Goal: Information Seeking & Learning: Learn about a topic

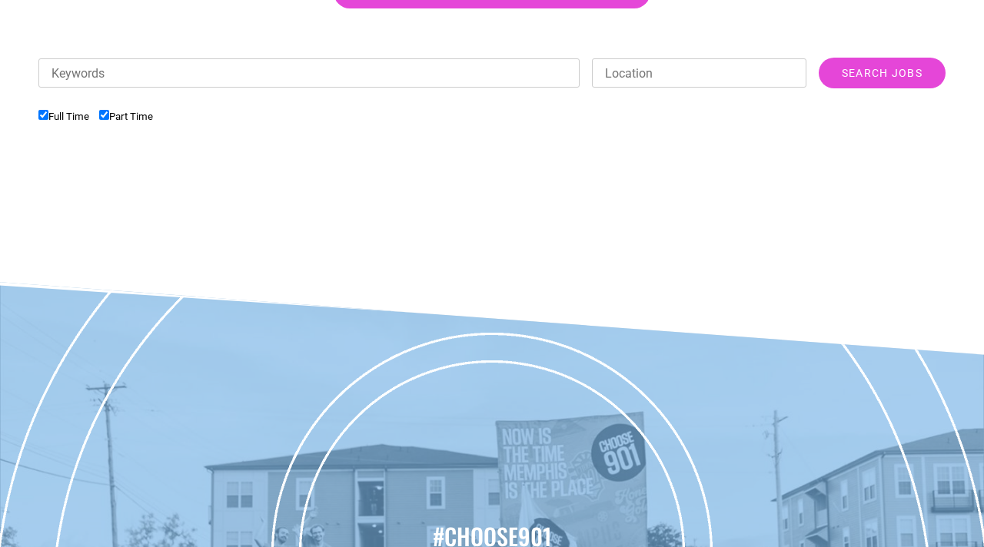
scroll to position [553, 0]
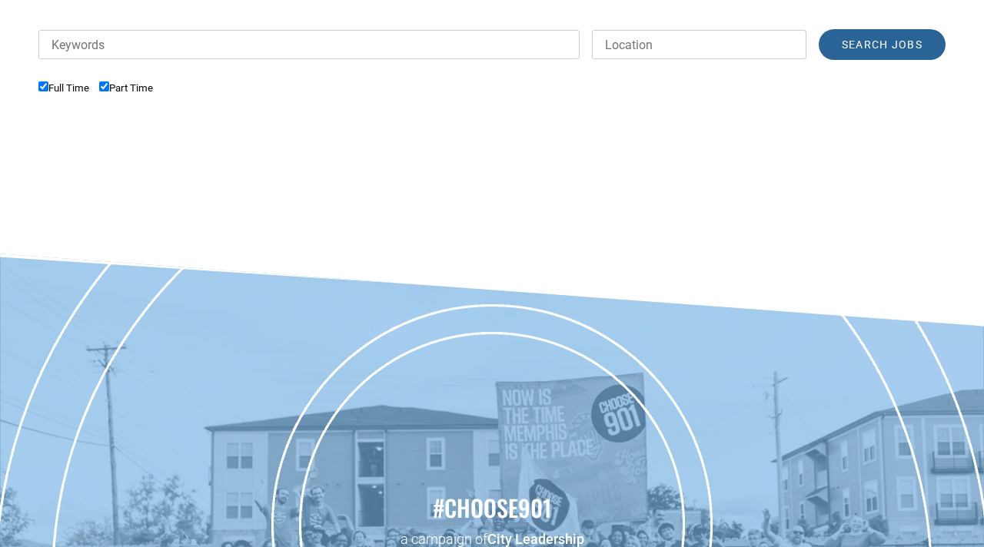
click at [867, 45] on input "Search Jobs" at bounding box center [881, 44] width 127 height 31
click at [656, 29] on div "Keywords Location Category Administrative Communication Counseling Creative Cus…" at bounding box center [491, 52] width 907 height 46
click at [651, 48] on input "Location" at bounding box center [699, 44] width 214 height 29
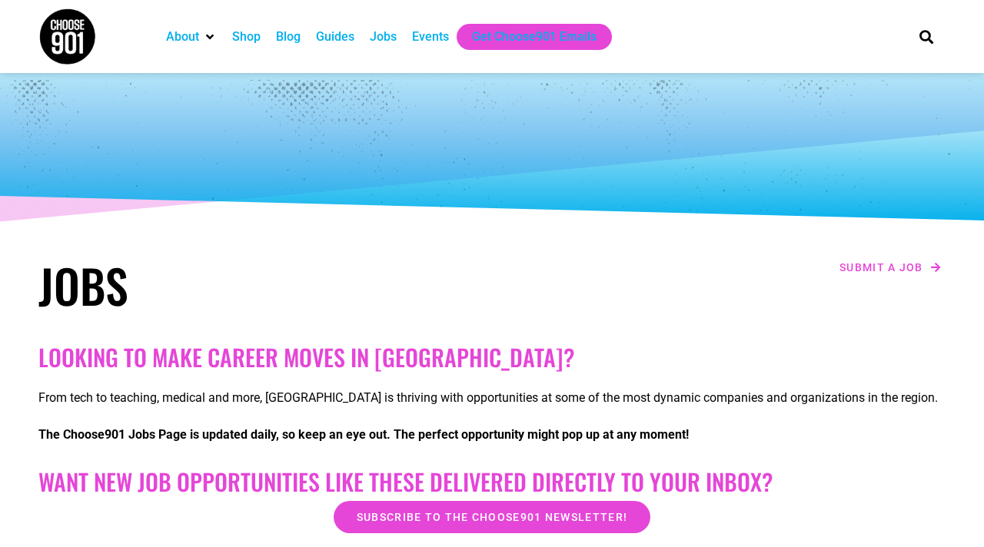
click at [389, 42] on div "Jobs" at bounding box center [383, 37] width 27 height 18
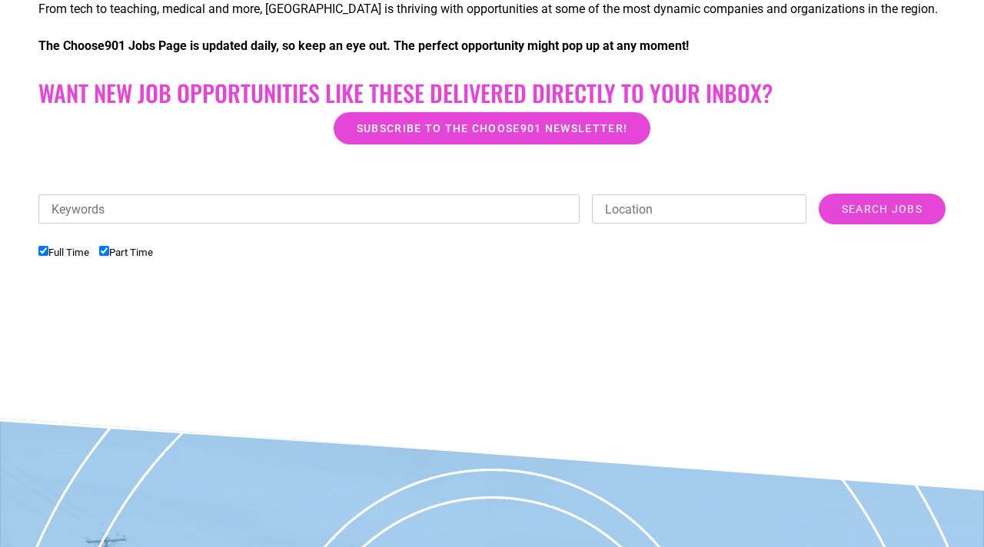
scroll to position [400, 0]
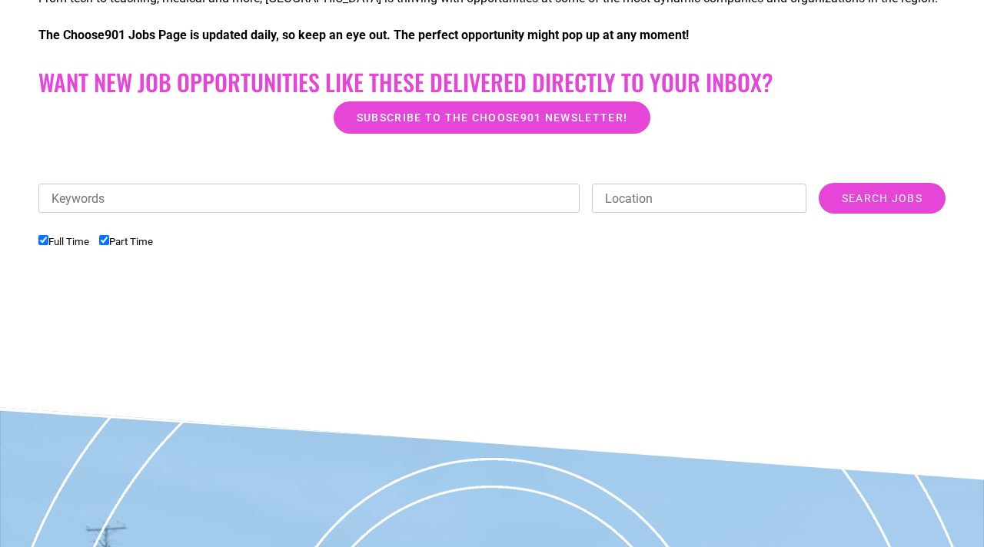
click at [631, 204] on input "Location" at bounding box center [699, 198] width 214 height 29
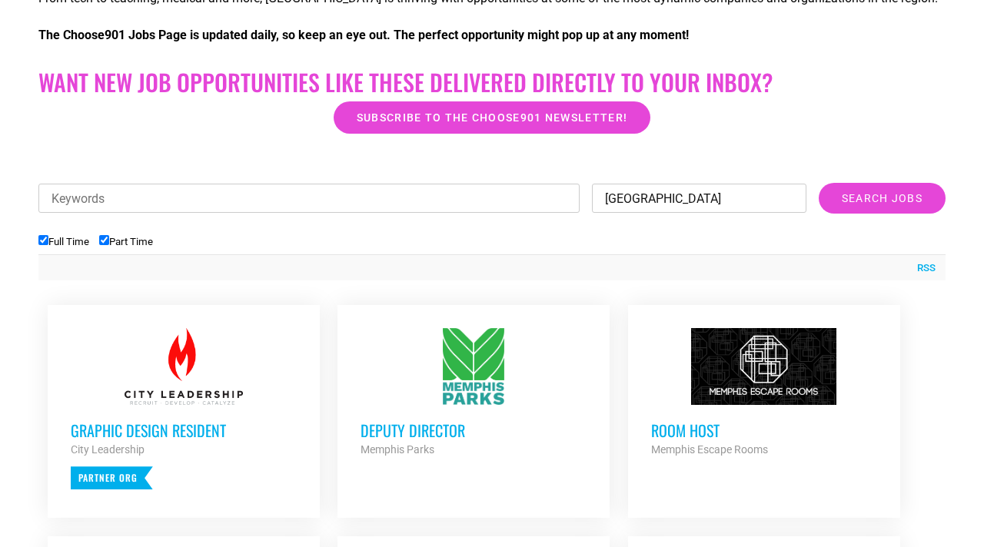
type input "memphis"
click at [854, 239] on ul "Full Time Part Time" at bounding box center [491, 241] width 907 height 25
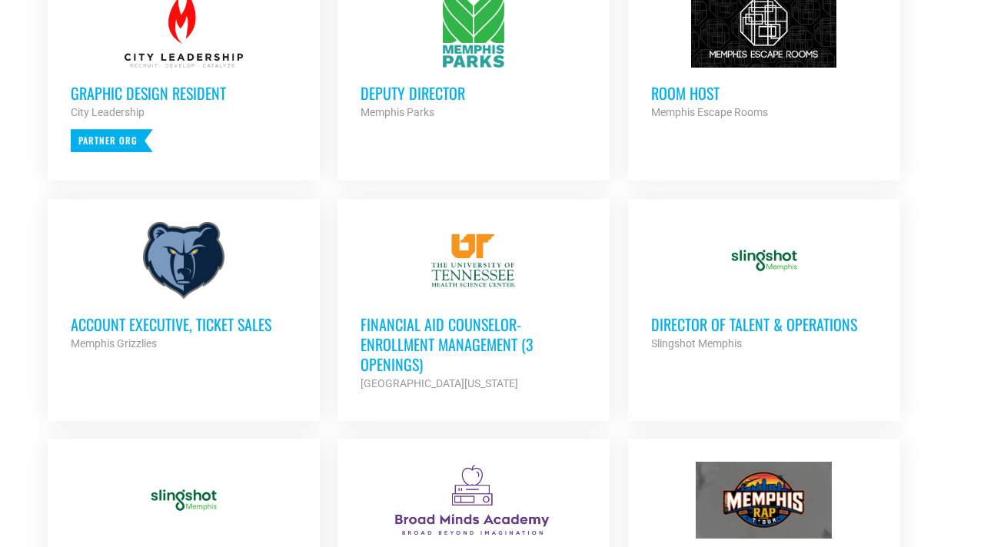
scroll to position [738, 0]
click at [204, 314] on h3 "Account Executive, Ticket Sales" at bounding box center [184, 324] width 226 height 20
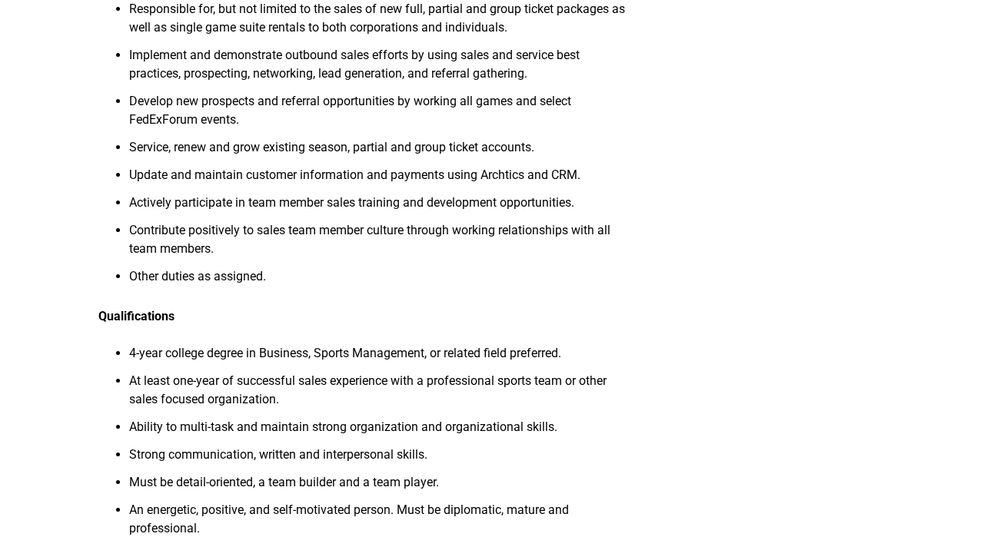
scroll to position [523, 0]
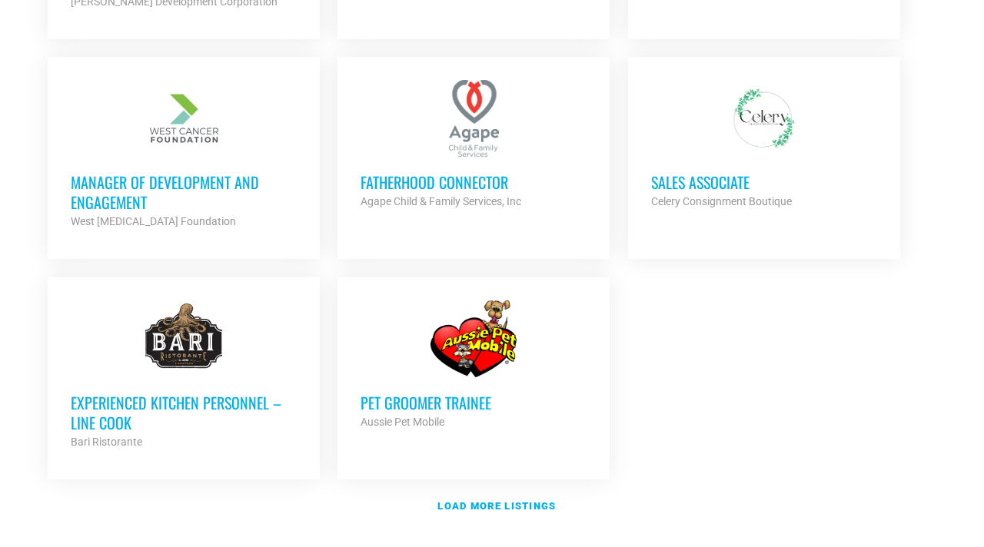
scroll to position [1783, 0]
